Goal: Find specific page/section: Find specific page/section

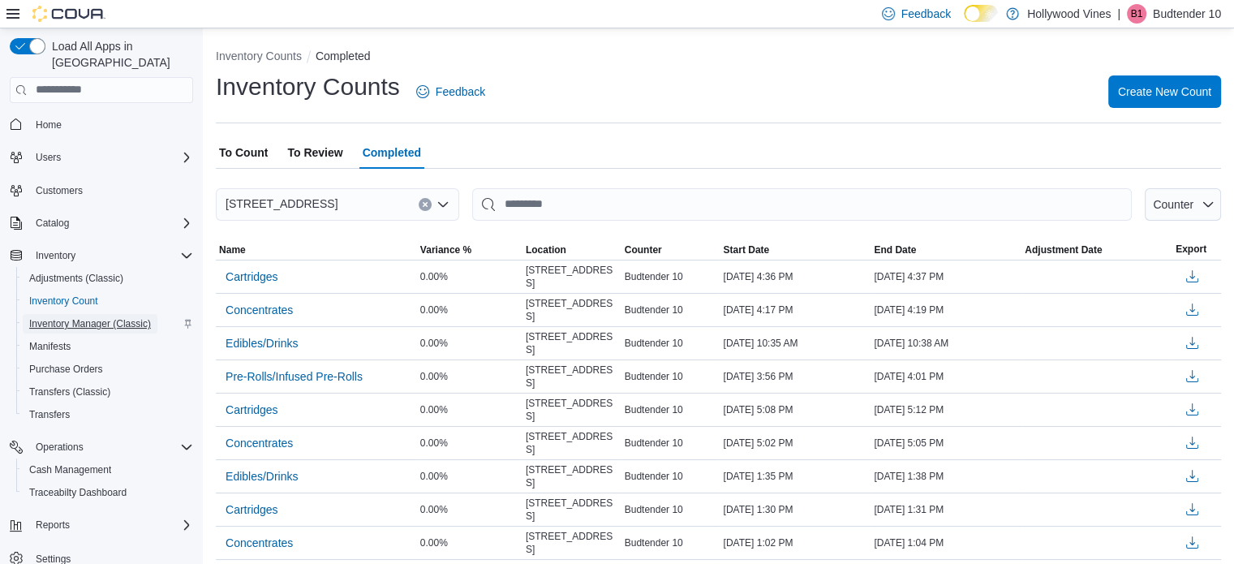
click at [71, 317] on span "Inventory Manager (Classic)" at bounding box center [90, 323] width 122 height 13
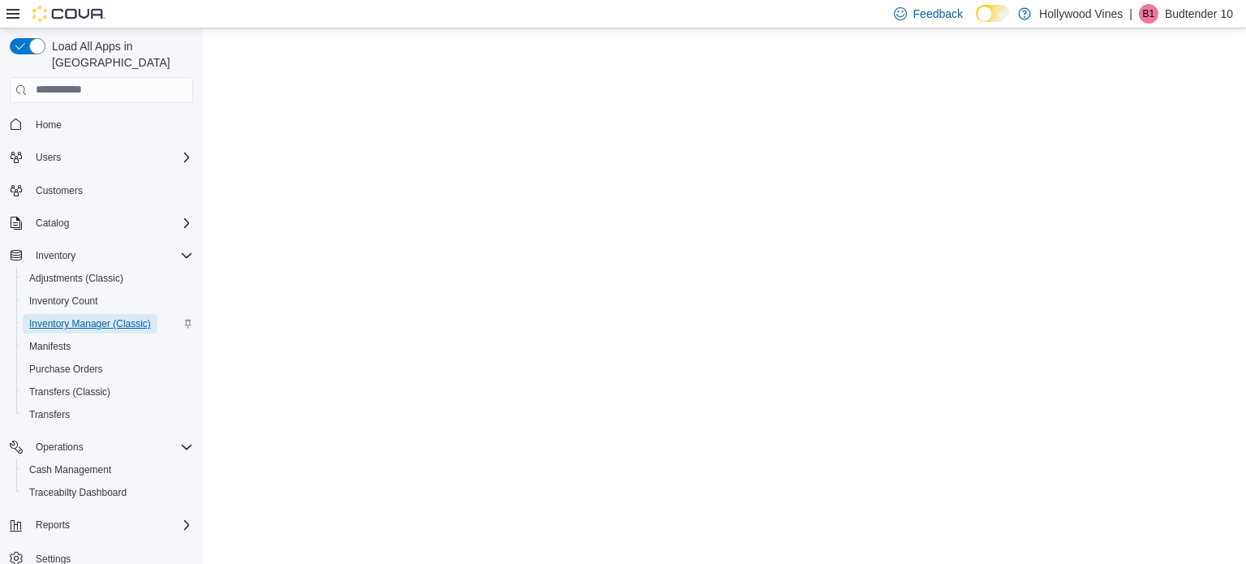
click at [54, 314] on span "Inventory Manager (Classic)" at bounding box center [90, 323] width 122 height 19
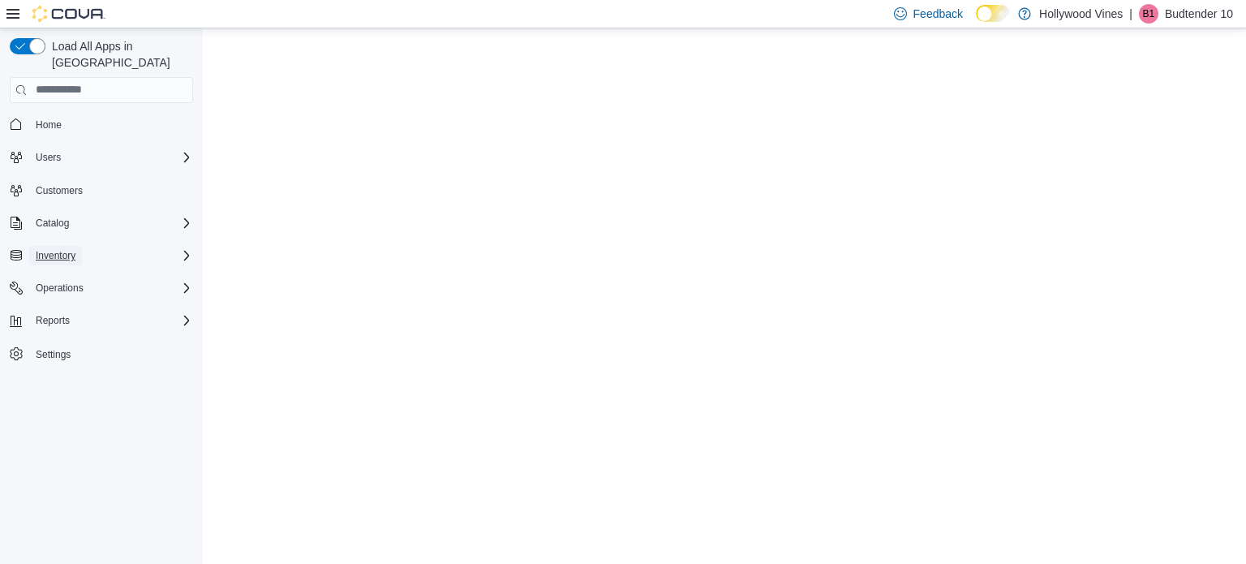
click at [78, 246] on button "Inventory" at bounding box center [55, 255] width 53 height 19
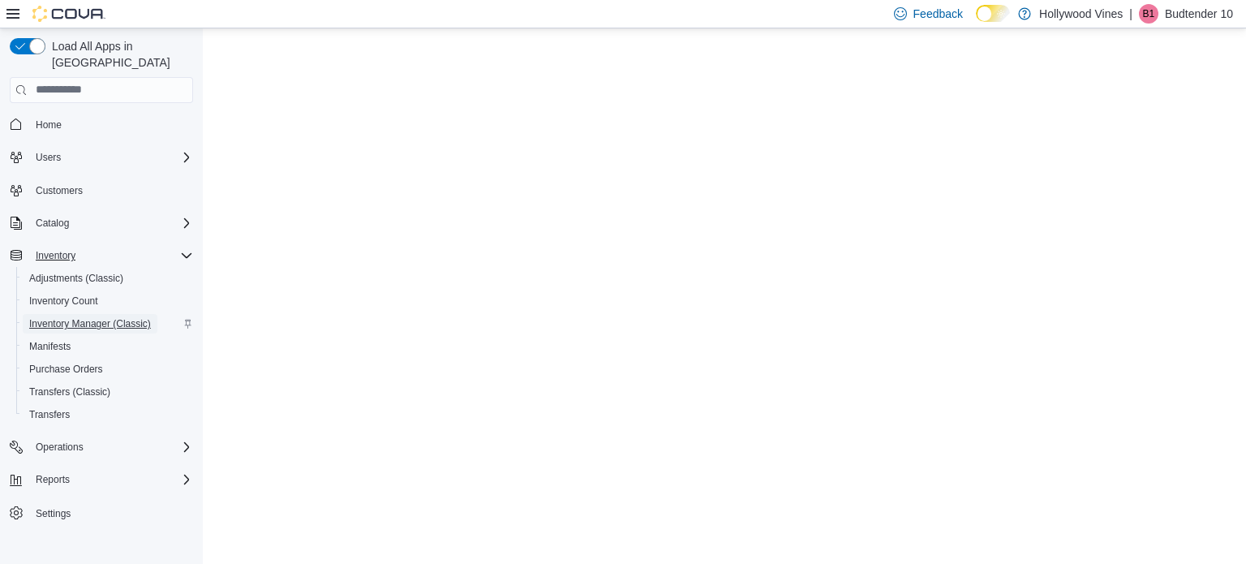
click at [58, 317] on span "Inventory Manager (Classic)" at bounding box center [90, 323] width 122 height 13
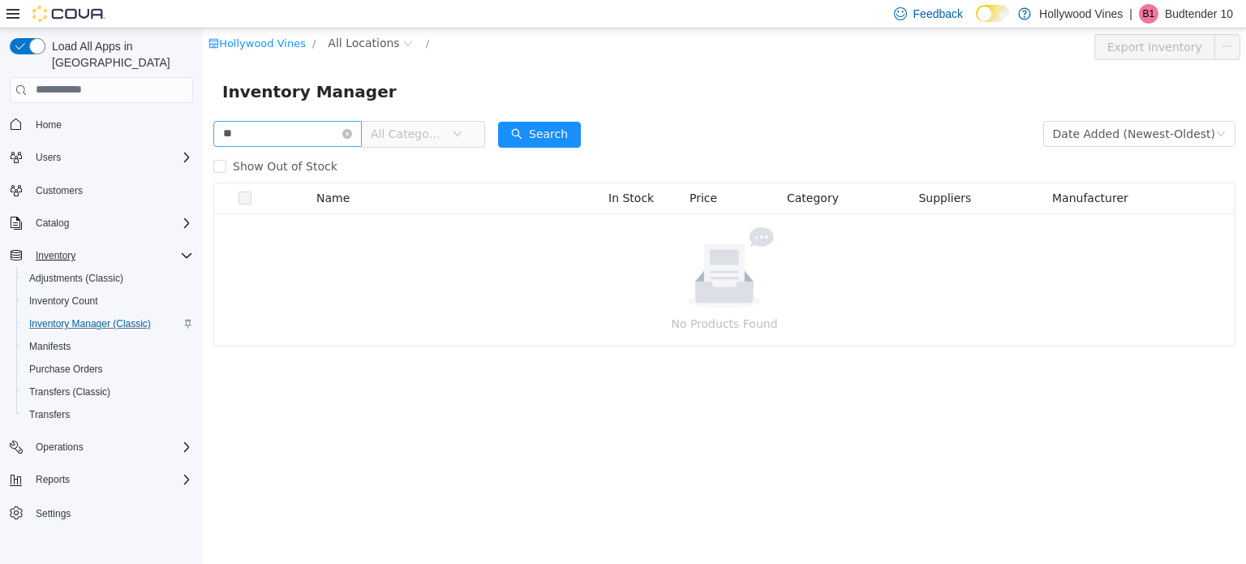
type input "*"
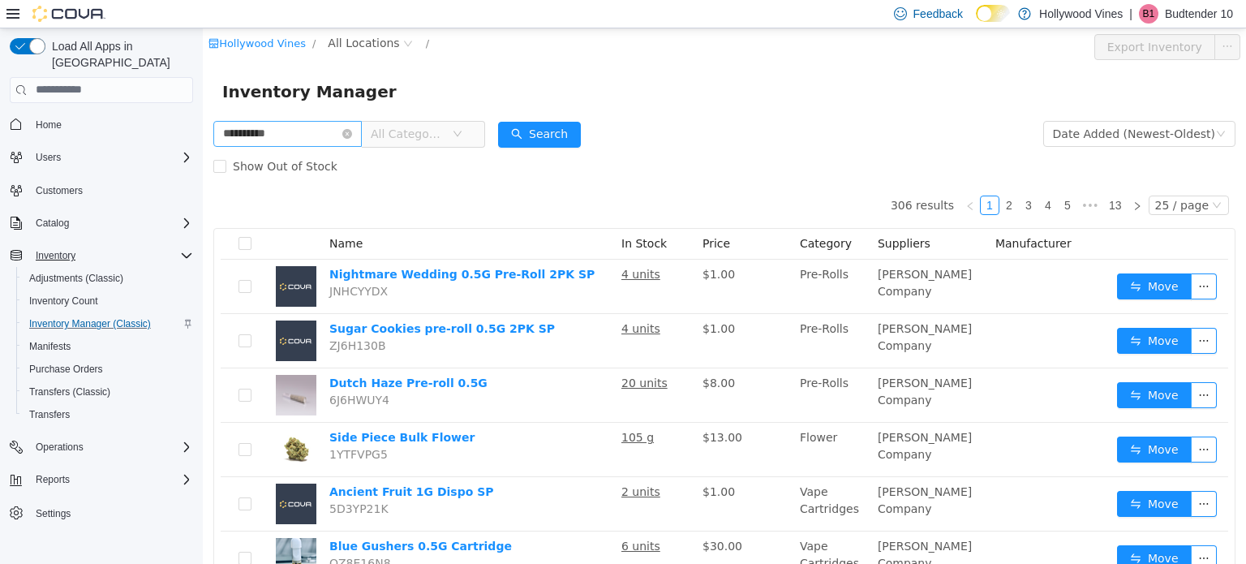
type input "**********"
